Goal: Task Accomplishment & Management: Use online tool/utility

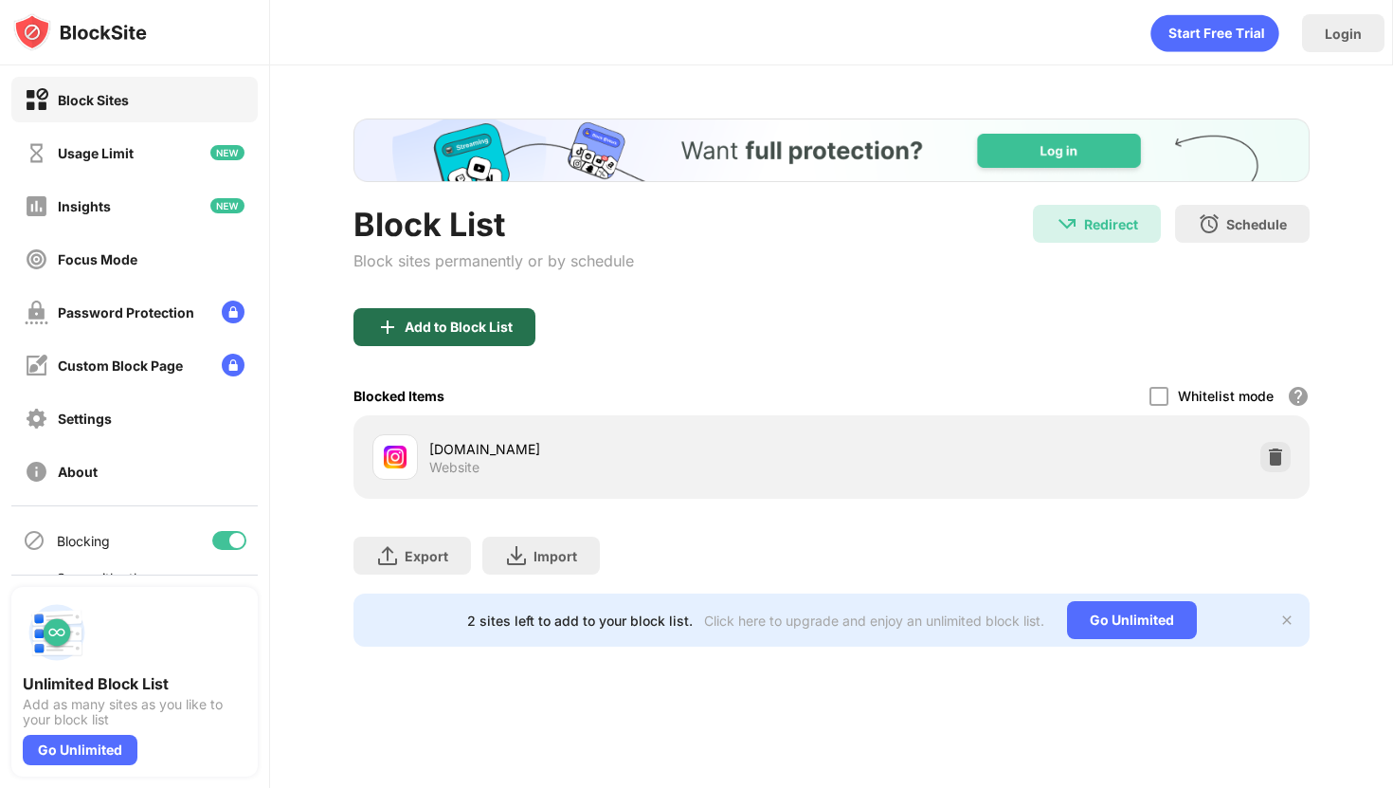
click at [523, 316] on div "Add to Block List" at bounding box center [445, 327] width 182 height 38
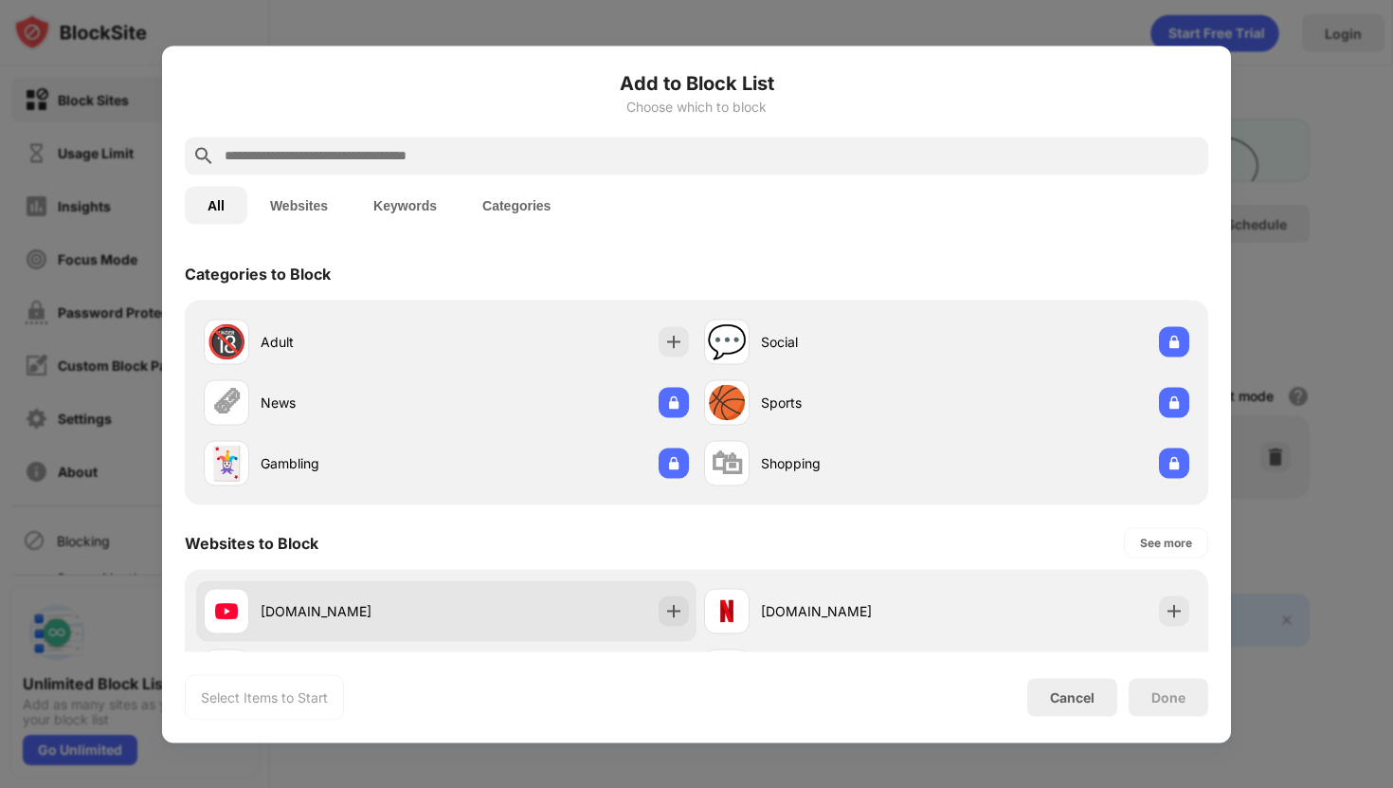
click at [456, 618] on div "[DOMAIN_NAME]" at bounding box center [446, 610] width 500 height 61
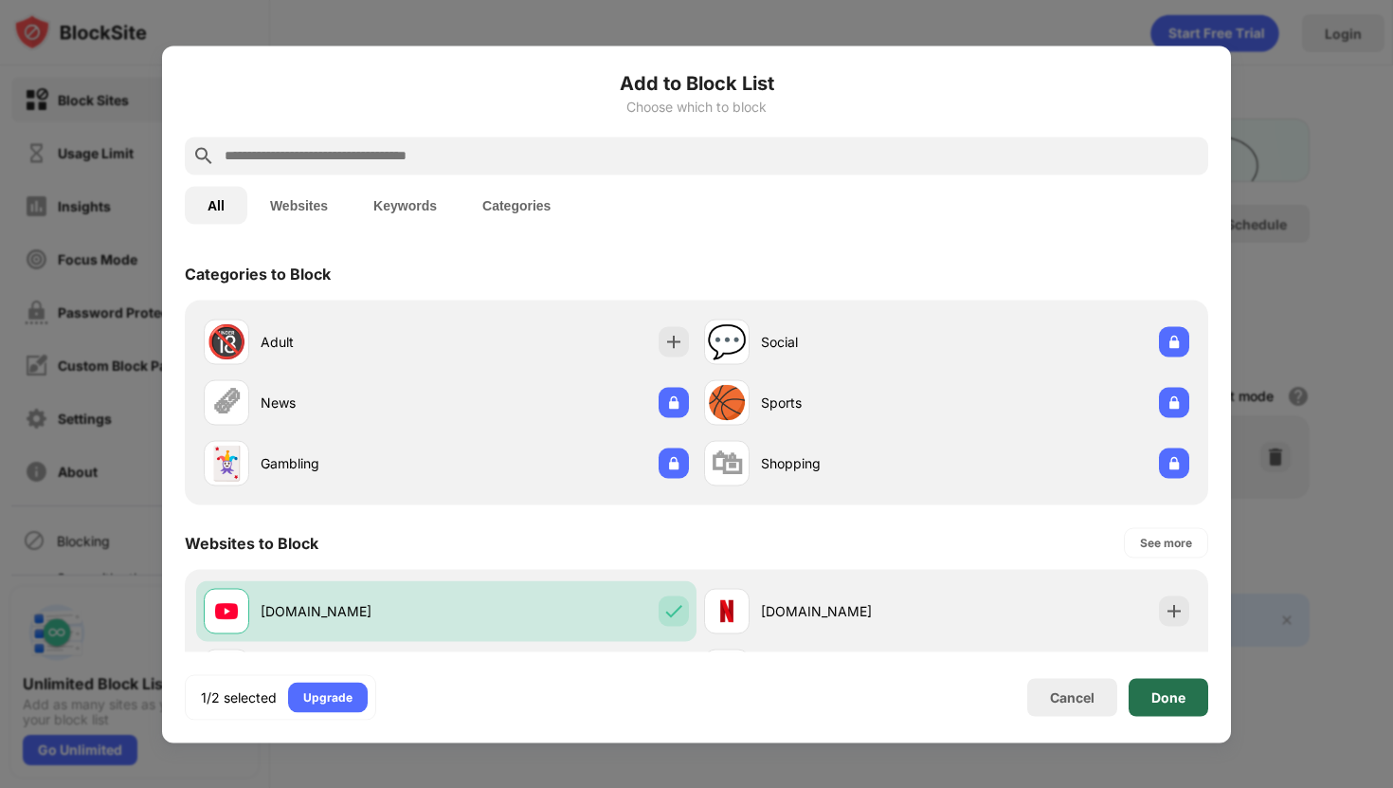
click at [1160, 707] on div "Done" at bounding box center [1169, 697] width 80 height 38
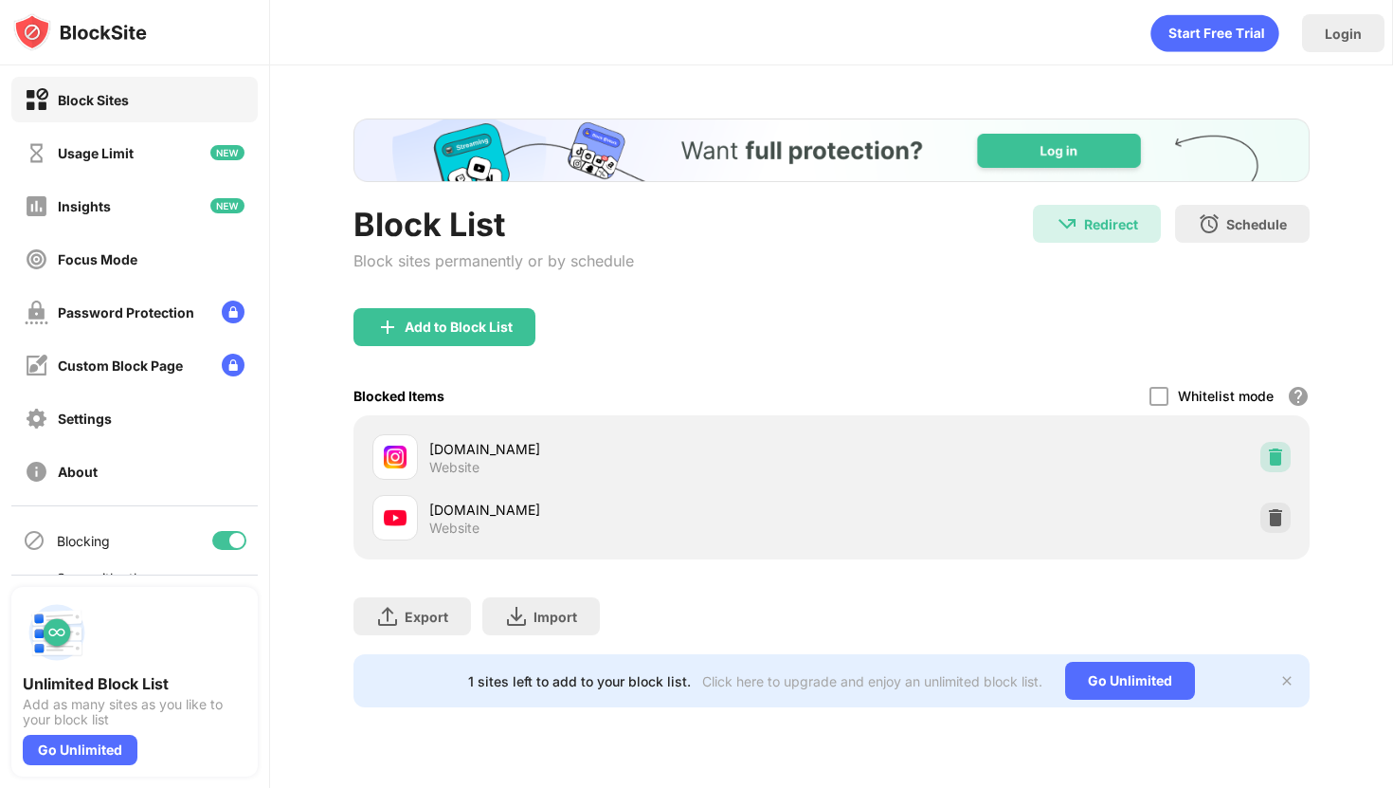
click at [1270, 451] on img at bounding box center [1275, 456] width 19 height 19
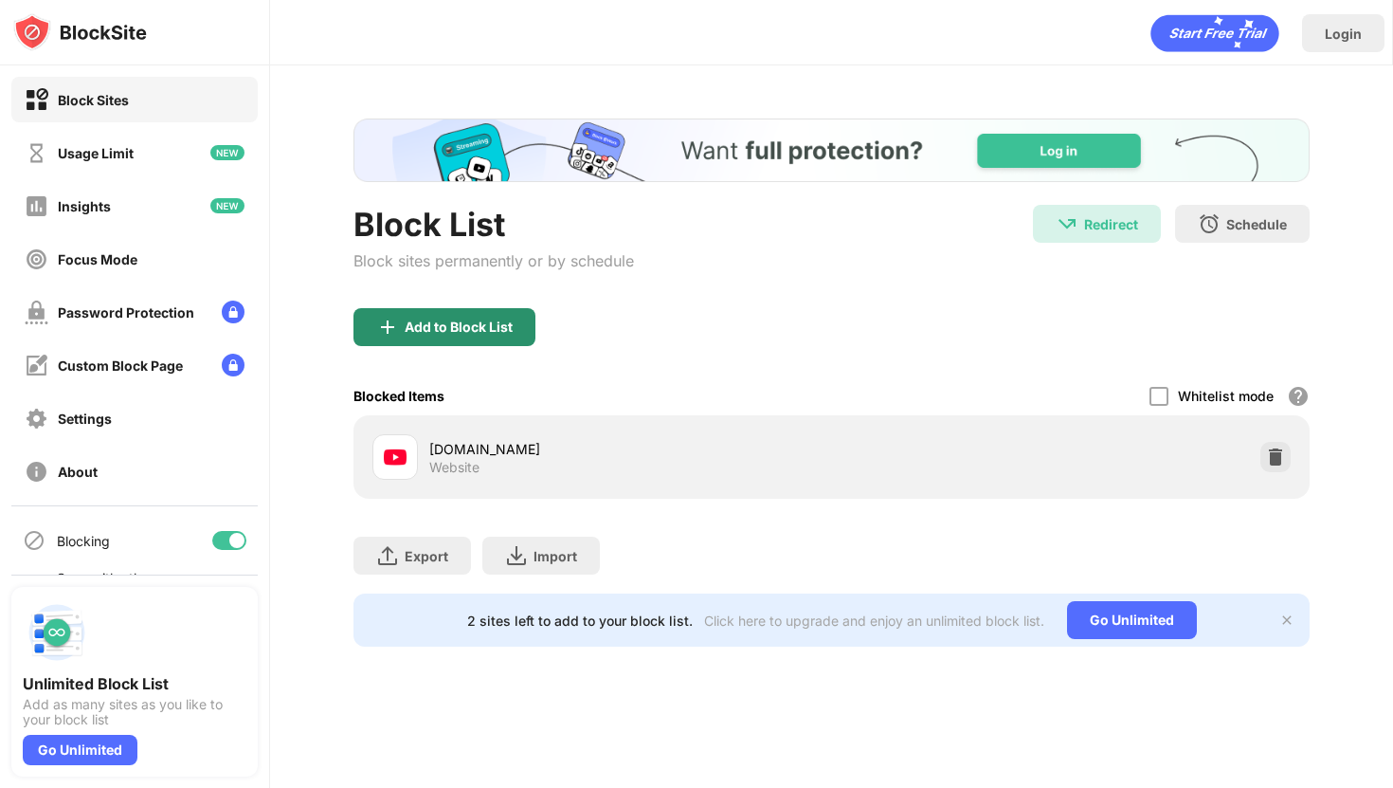
click at [484, 312] on div "Add to Block List" at bounding box center [445, 327] width 182 height 38
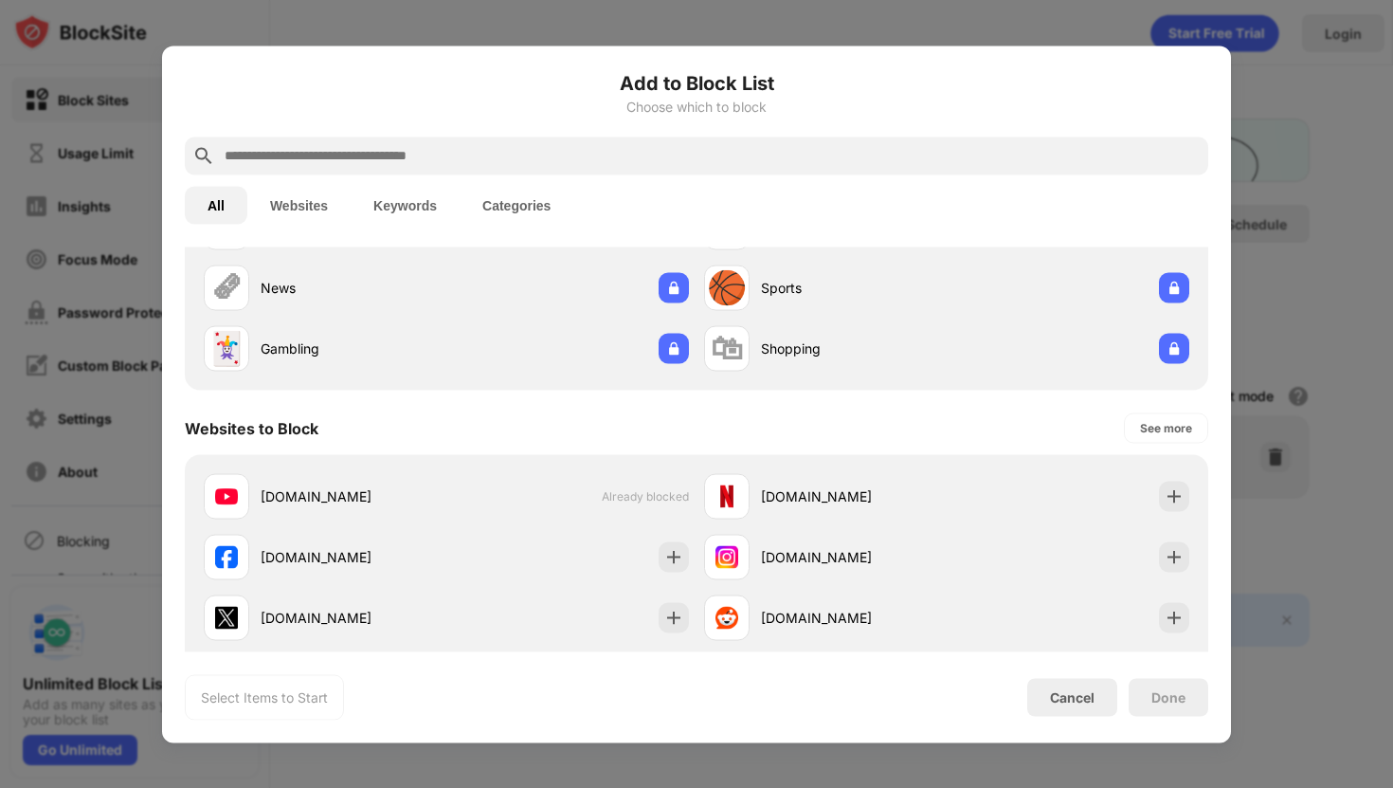
scroll to position [116, 0]
click at [1076, 696] on div "Cancel" at bounding box center [1072, 697] width 45 height 16
